Goal: Transaction & Acquisition: Obtain resource

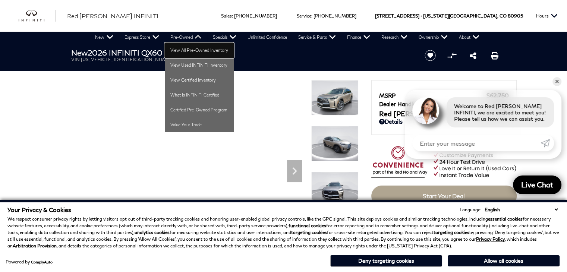
click at [194, 42] on li "Pre-Owned View All Pre-Owned Inventory View Used INFINITI Inventory View Certif…" at bounding box center [186, 37] width 42 height 11
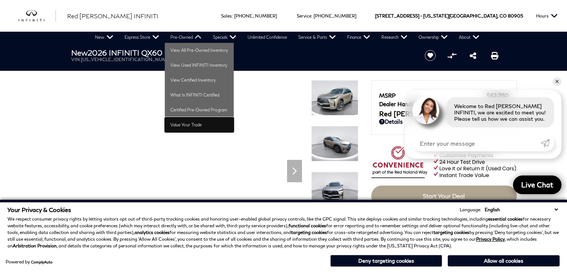
click at [170, 122] on link "Value Your Trade" at bounding box center [199, 124] width 69 height 15
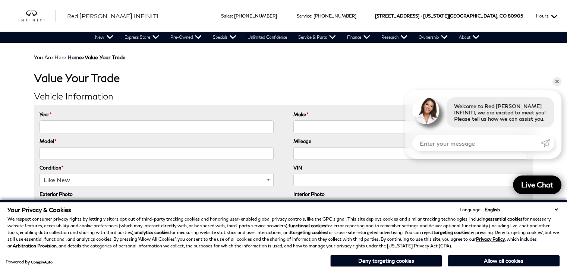
click at [559, 7] on button "Hours" at bounding box center [546, 16] width 29 height 32
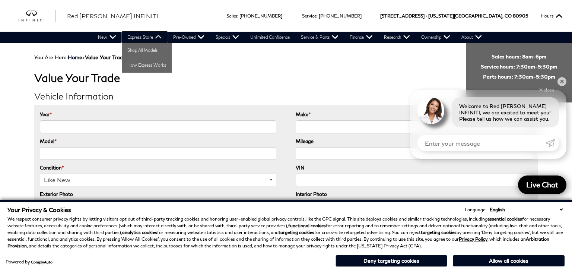
click at [155, 42] on link "Express Store" at bounding box center [145, 37] width 46 height 11
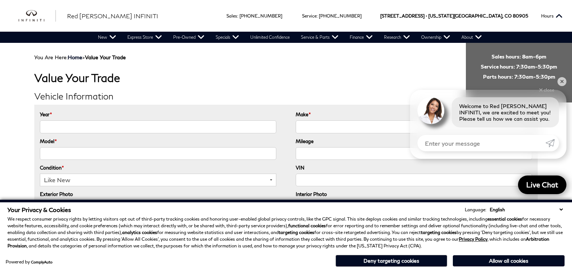
click at [158, 103] on li "Vehicle Information" at bounding box center [286, 96] width 504 height 17
